Goal: Check status: Check status

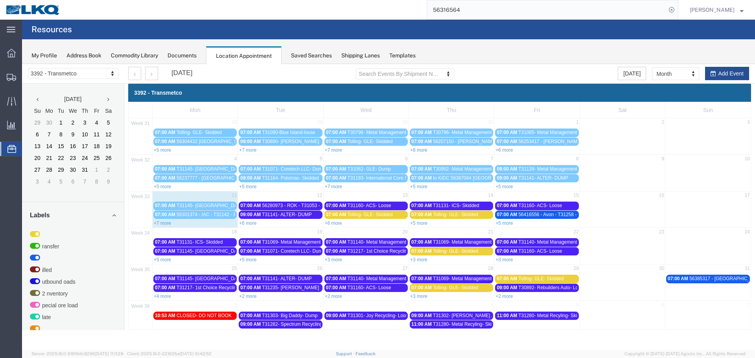
click at [332, 186] on link "+7 more" at bounding box center [333, 187] width 17 height 6
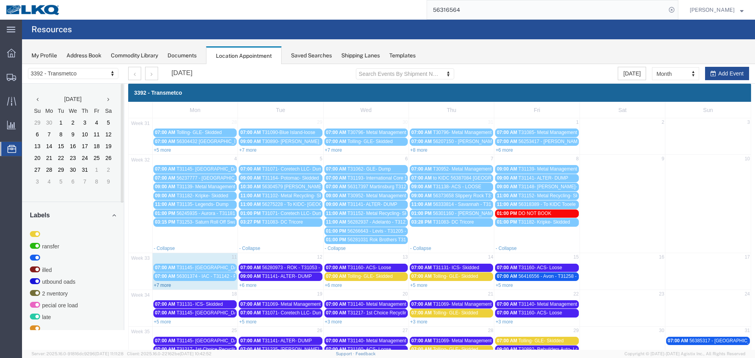
click at [154, 285] on link "+7 more" at bounding box center [162, 286] width 17 height 6
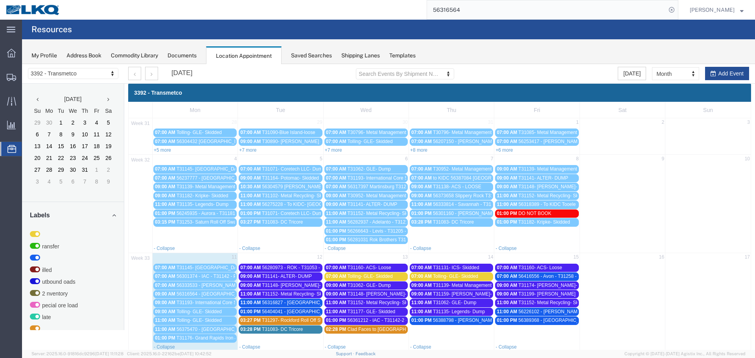
scroll to position [79, 0]
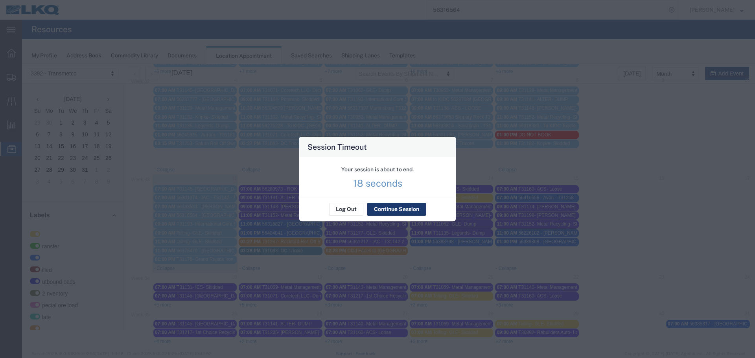
click at [405, 212] on button "Continue Session" at bounding box center [396, 209] width 59 height 13
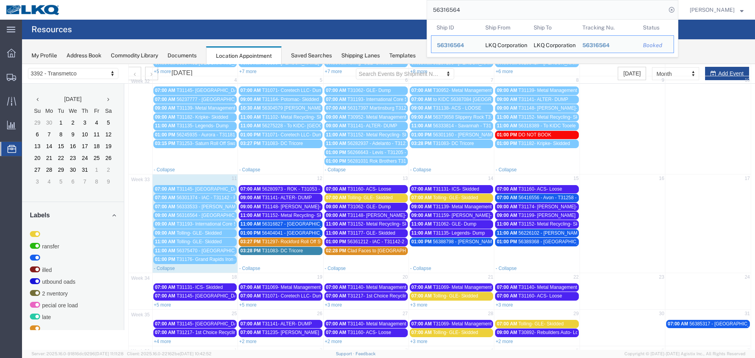
drag, startPoint x: 468, startPoint y: 15, endPoint x: 390, endPoint y: 10, distance: 78.0
click at [391, 11] on div "56316564 Ship ID Ship From Ship To Tracking Nu. Status Ship ID 56316564 Ship Fr…" at bounding box center [372, 10] width 612 height 20
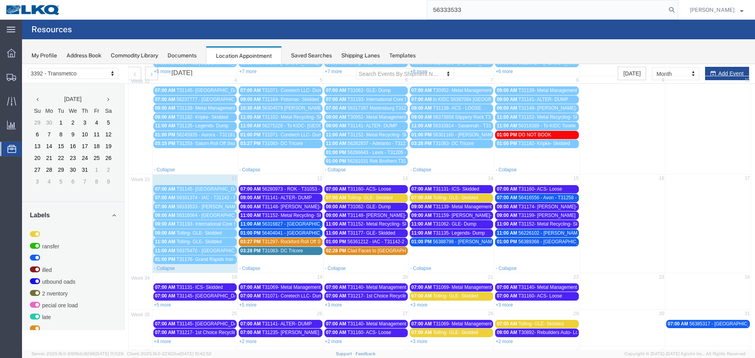
type input "56333533"
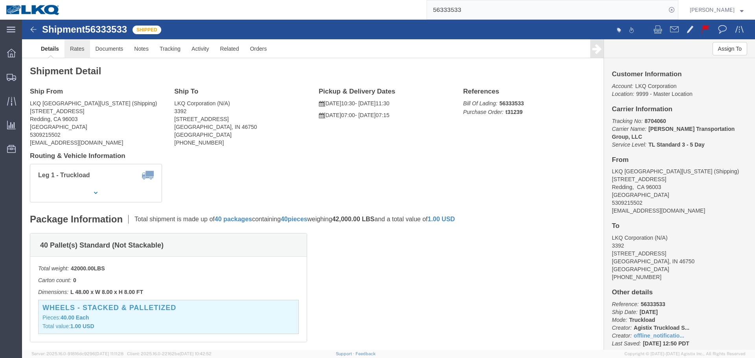
click link "Rates"
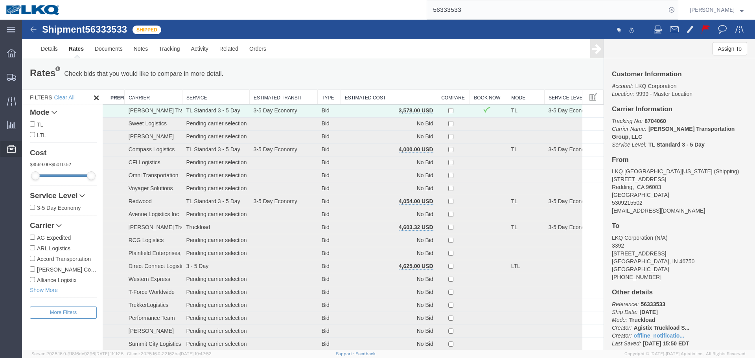
click at [0, 0] on span "Location Appointment" at bounding box center [0, 0] width 0 height 0
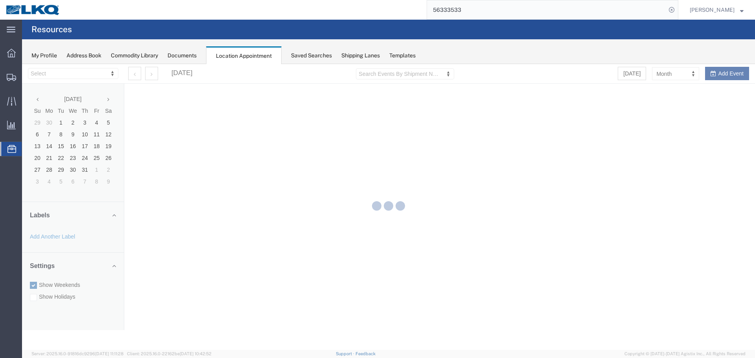
select select "28018"
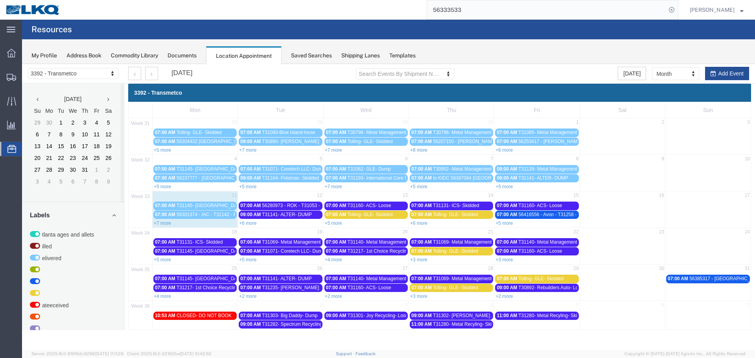
click at [252, 225] on link "+6 more" at bounding box center [247, 224] width 17 height 6
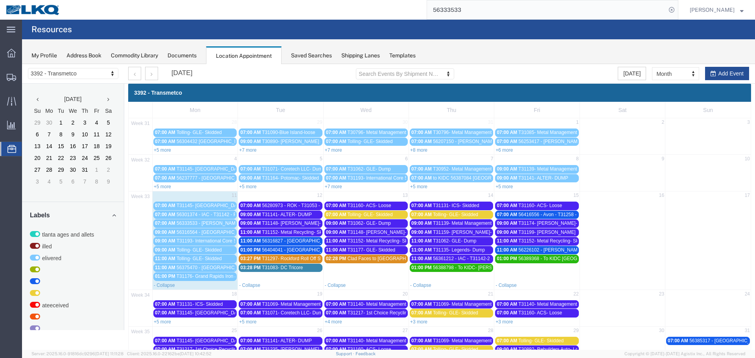
click at [291, 205] on span "56280973 - ROK - T31053 - Palletized" at bounding box center [301, 206] width 79 height 6
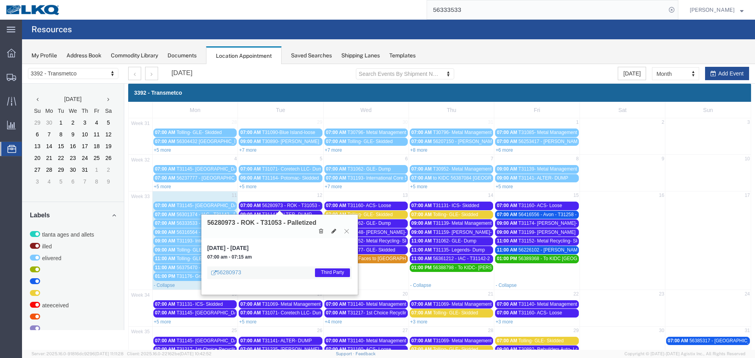
click at [348, 232] on icon at bounding box center [346, 231] width 4 height 5
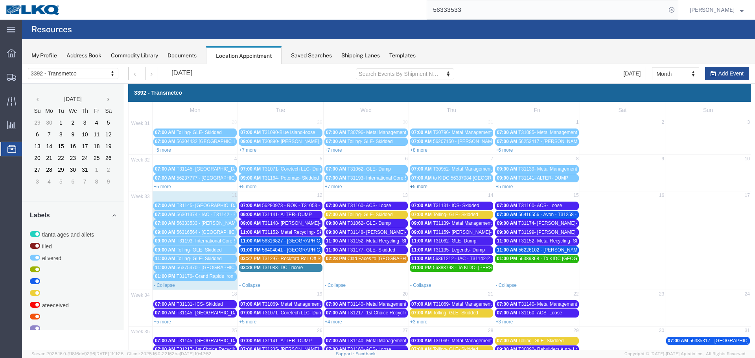
click at [418, 188] on link "+5 more" at bounding box center [418, 187] width 17 height 6
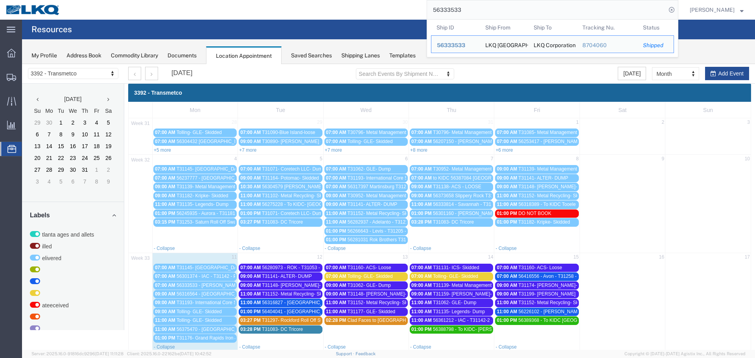
drag, startPoint x: 461, startPoint y: 9, endPoint x: 403, endPoint y: 12, distance: 57.5
click at [403, 12] on div "56333533 Ship ID Ship From Ship To Tracking Nu. Status Ship ID 56333533 Ship Fr…" at bounding box center [372, 10] width 612 height 20
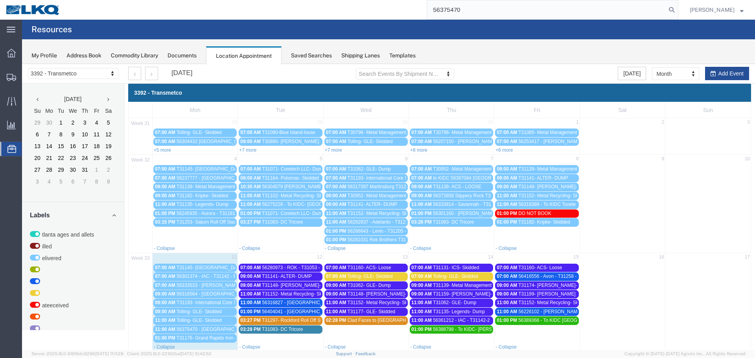
type input "56375470"
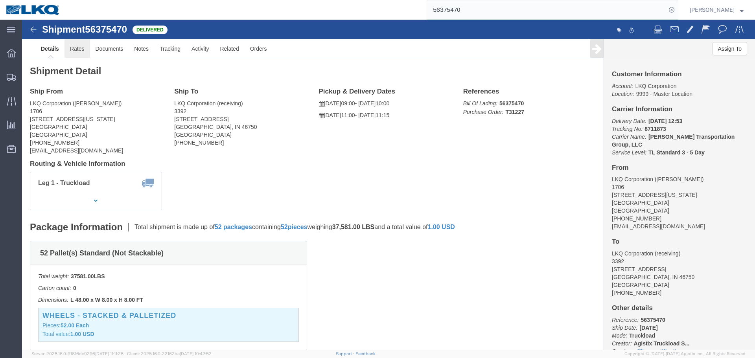
click link "Rates"
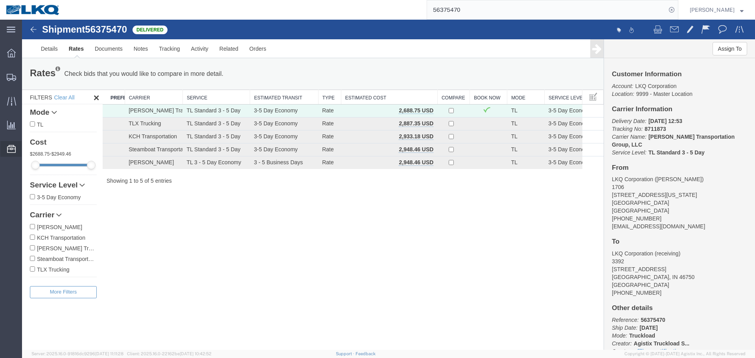
click at [0, 0] on span "Location Appointment" at bounding box center [0, 0] width 0 height 0
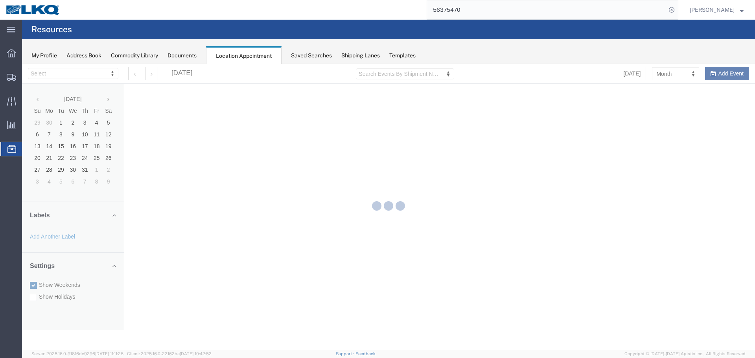
select select "28018"
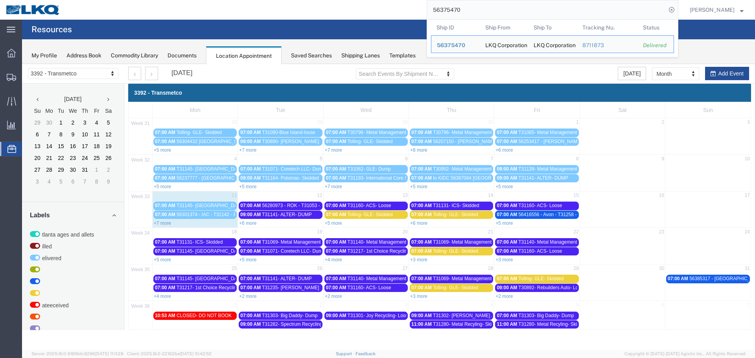
drag, startPoint x: 461, startPoint y: 14, endPoint x: 397, endPoint y: 13, distance: 64.1
click at [397, 13] on div "56375470 Ship ID Ship From Ship To Tracking Nu. Status Ship ID 56375470 Ship Fr…" at bounding box center [372, 10] width 612 height 20
